Goal: Complete application form

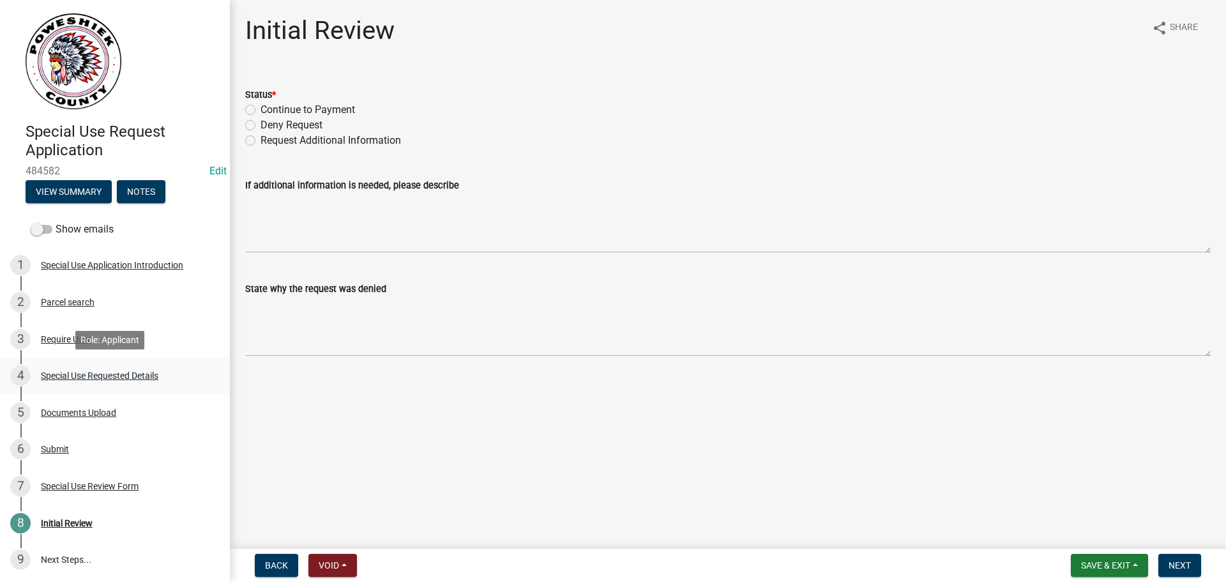
click at [56, 378] on div "Special Use Requested Details" at bounding box center [100, 375] width 118 height 9
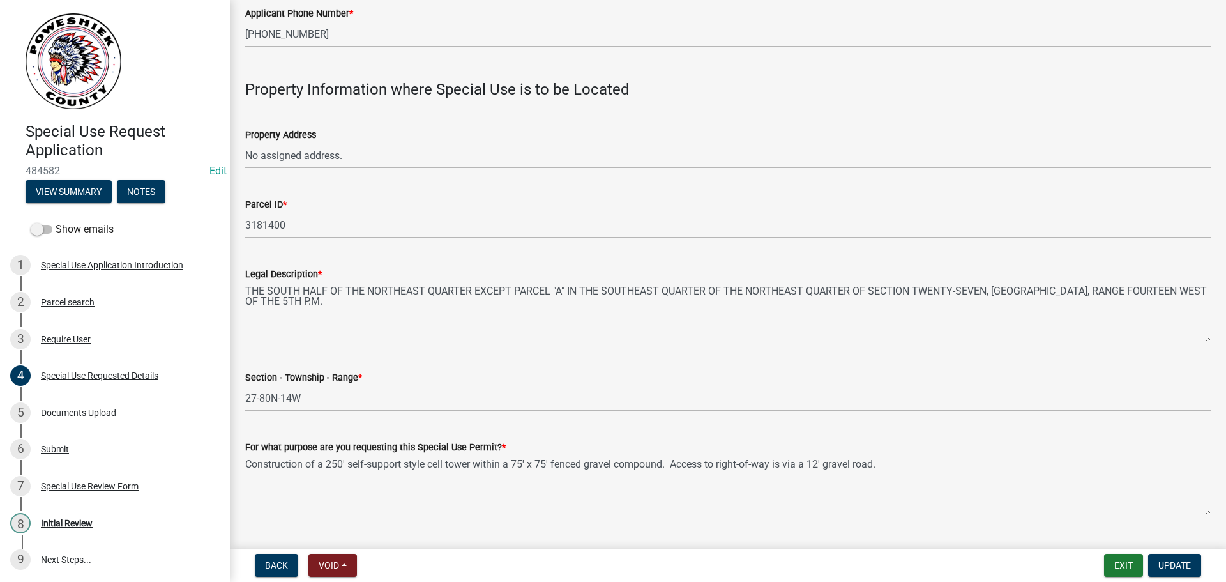
scroll to position [307, 0]
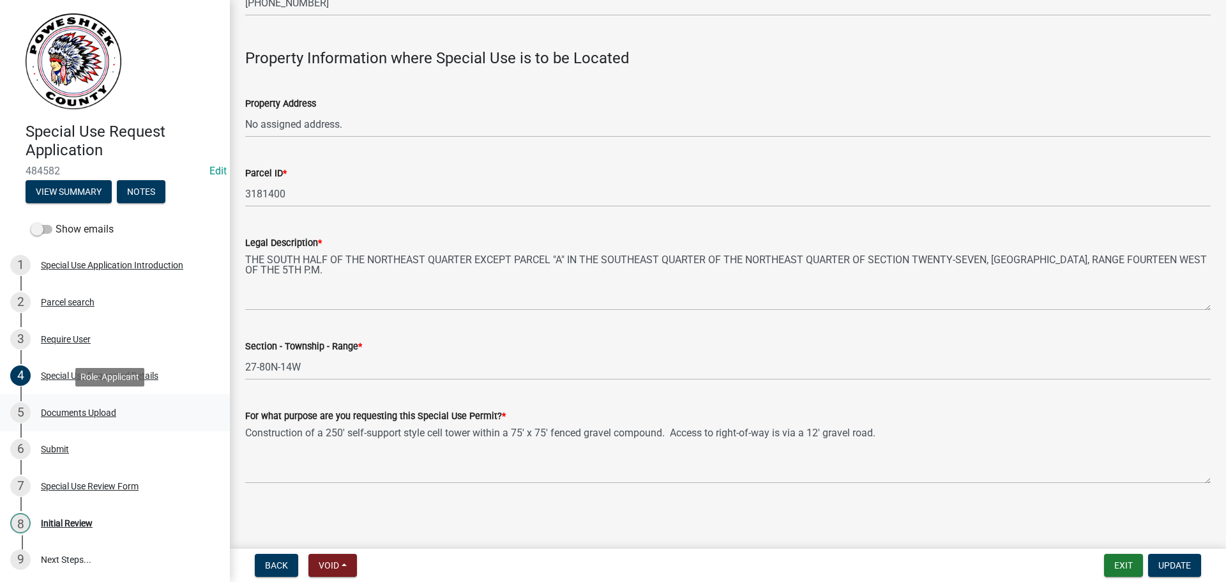
click at [50, 414] on div "Documents Upload" at bounding box center [78, 412] width 75 height 9
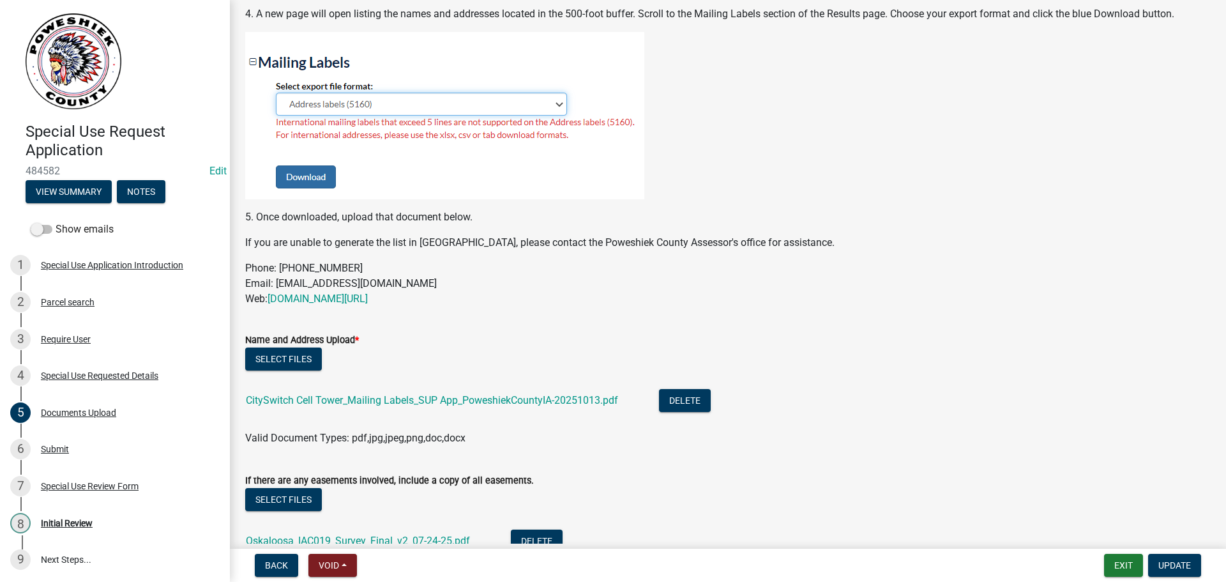
scroll to position [894, 0]
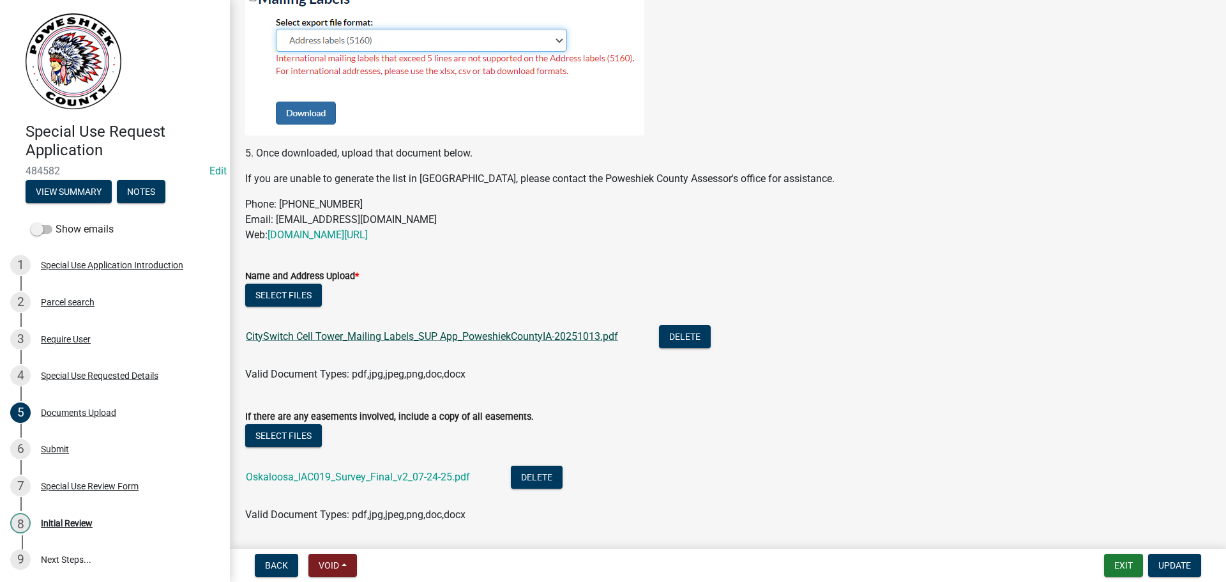
click at [351, 334] on link "CitySwitch Cell Tower_Mailing Labels_SUP App_PoweshiekCountyIA-20251013.pdf" at bounding box center [432, 336] width 372 height 12
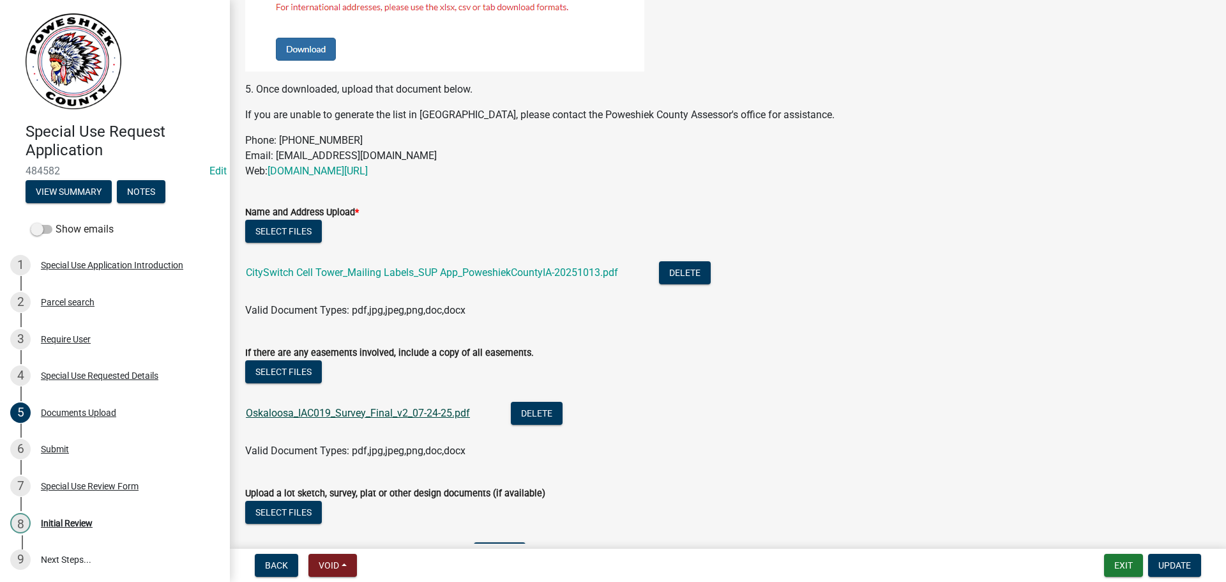
click at [333, 411] on link "Oskaloosa_IAC019_Survey_Final_v2_07-24-25.pdf" at bounding box center [358, 413] width 224 height 12
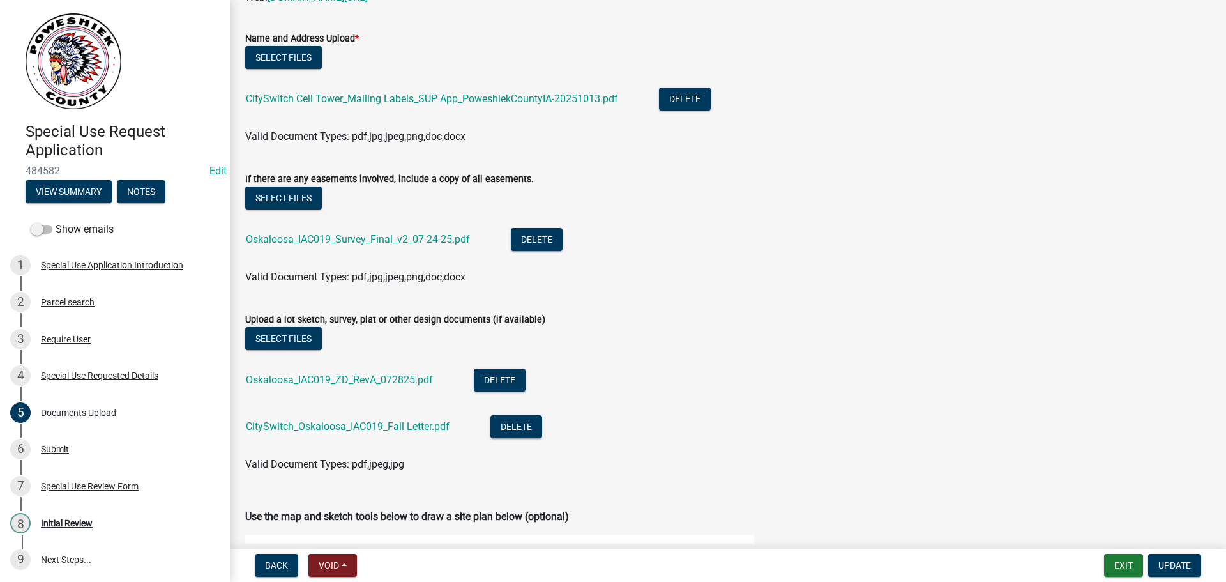
scroll to position [1150, 0]
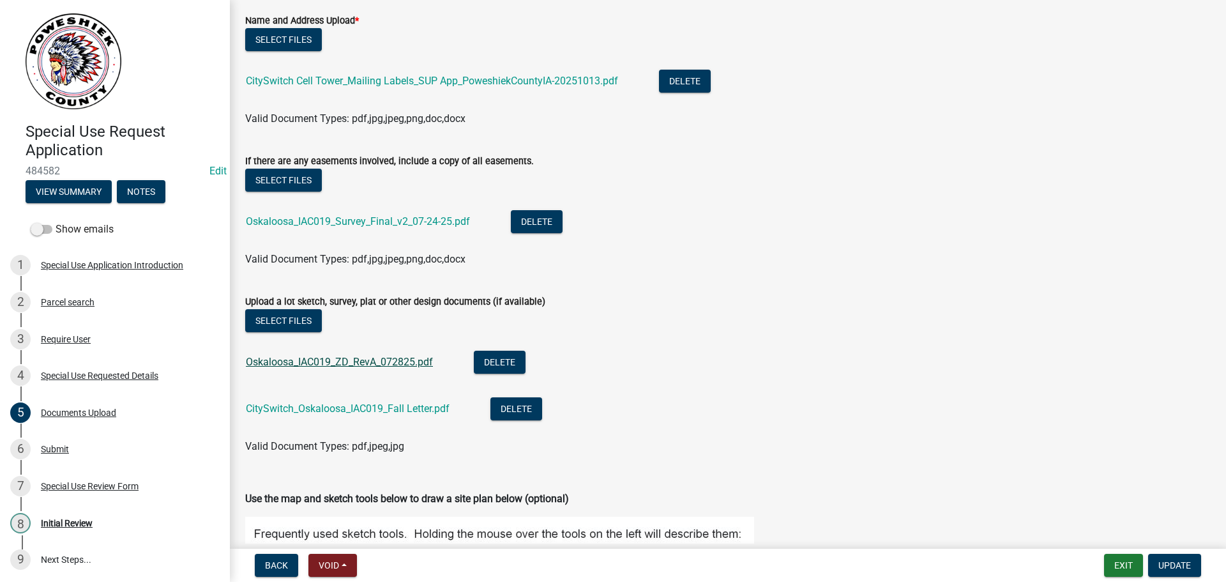
click at [324, 360] on link "Oskaloosa_IAC019_ZD_RevA_072825.pdf" at bounding box center [339, 362] width 187 height 12
click at [296, 410] on link "CitySwitch_Oskaloosa_IAC019_Fall Letter.pdf" at bounding box center [348, 408] width 204 height 12
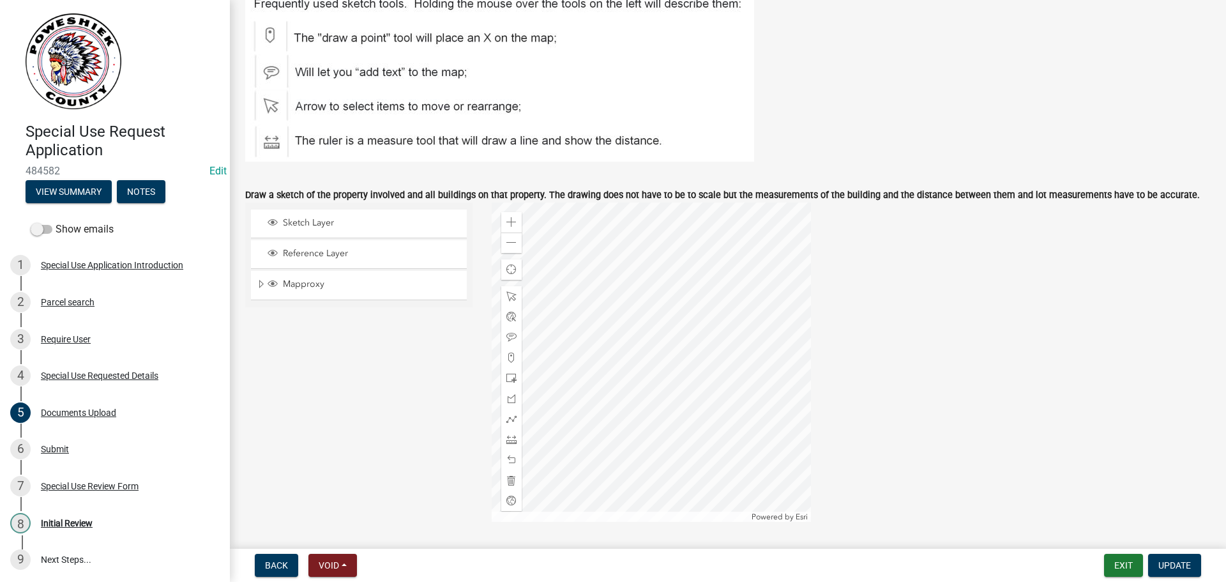
scroll to position [1719, 0]
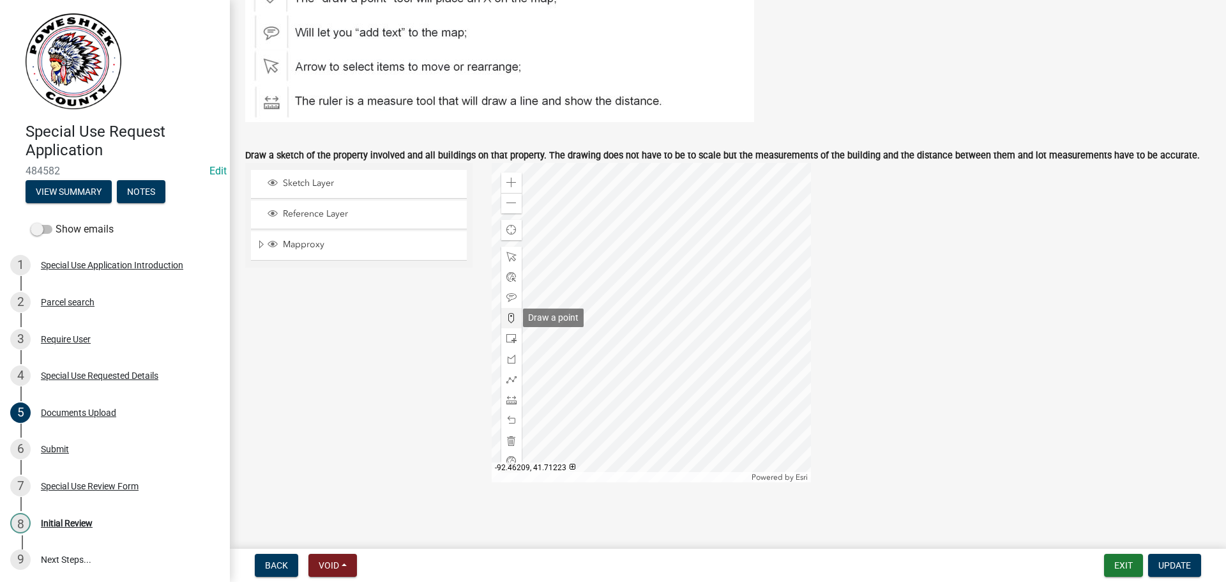
click at [506, 318] on span at bounding box center [511, 318] width 10 height 10
click at [683, 261] on div at bounding box center [651, 322] width 319 height 319
click at [1160, 561] on span "Update" at bounding box center [1175, 565] width 33 height 10
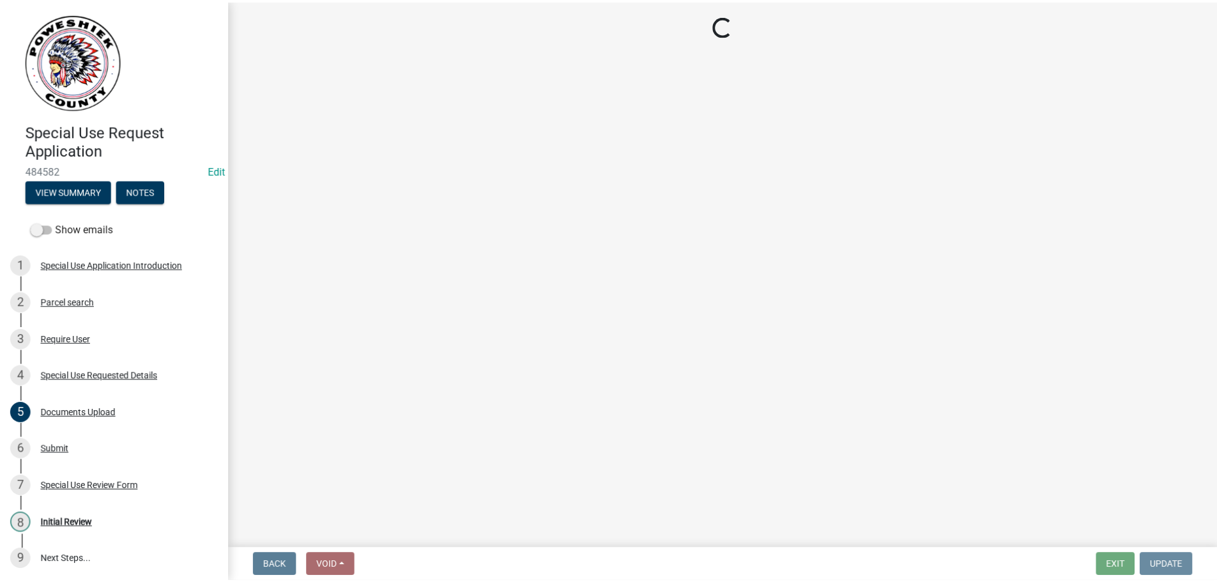
scroll to position [0, 0]
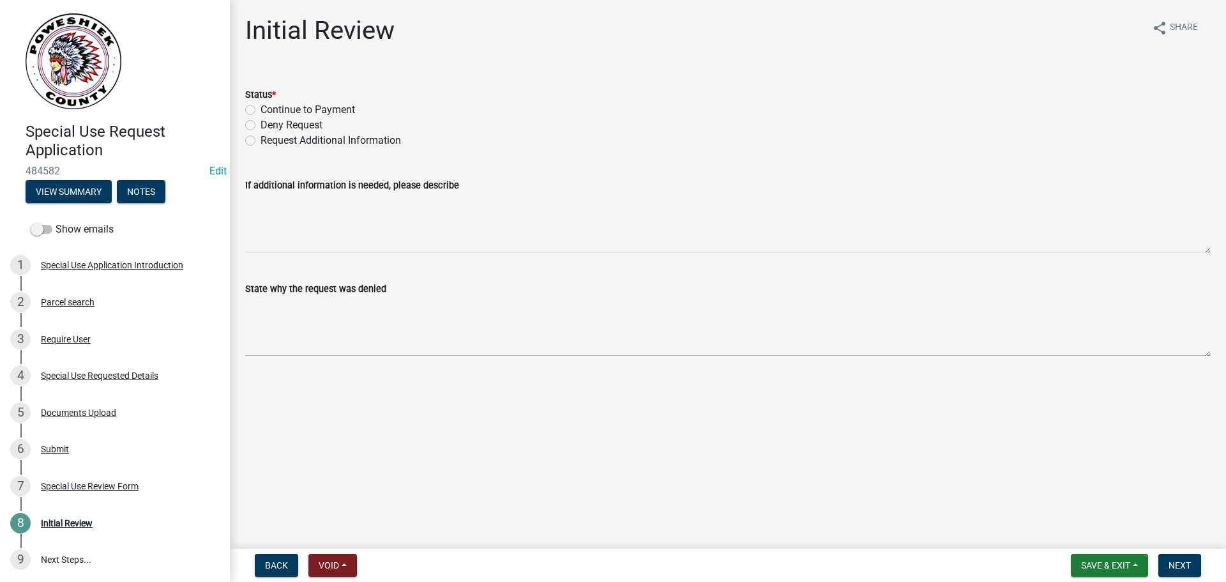
click at [261, 107] on label "Continue to Payment" at bounding box center [308, 109] width 95 height 15
click at [261, 107] on input "Continue to Payment" at bounding box center [265, 106] width 8 height 8
radio input "true"
click at [1182, 565] on span "Next" at bounding box center [1180, 565] width 22 height 10
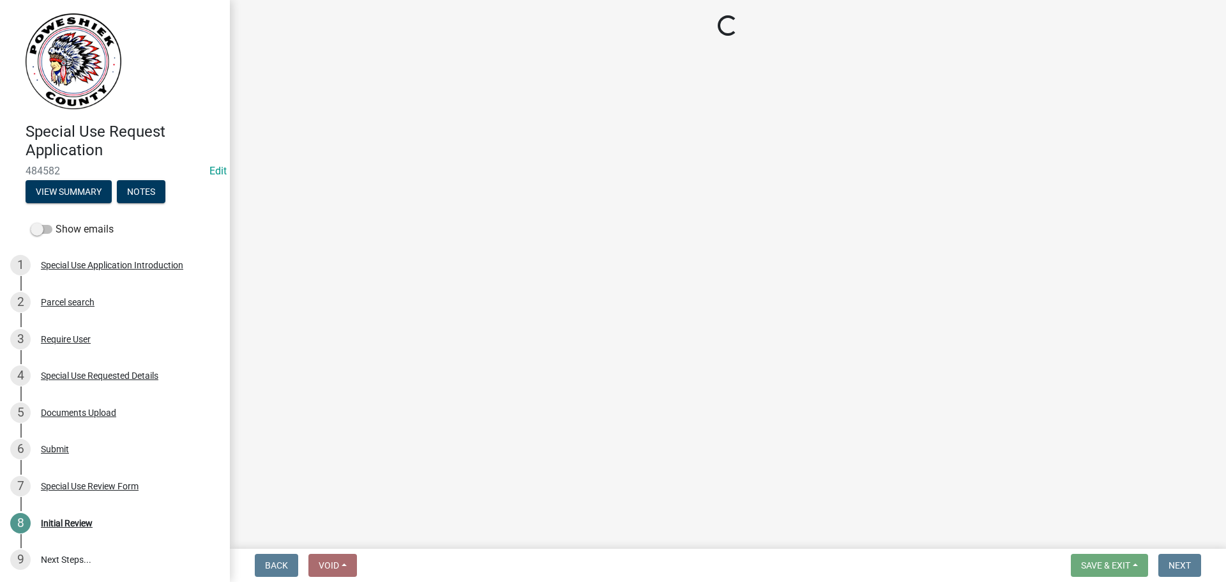
select select "3: 3"
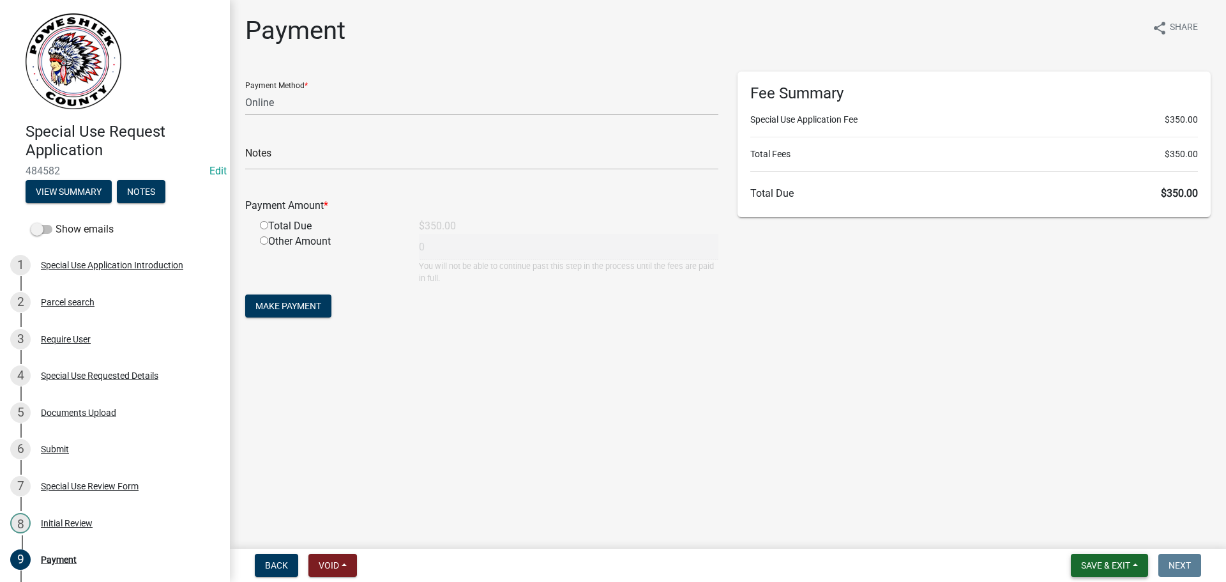
click at [1118, 565] on span "Save & Exit" at bounding box center [1105, 565] width 49 height 10
click at [1083, 532] on button "Save & Exit" at bounding box center [1097, 532] width 102 height 31
